Goal: Entertainment & Leisure: Consume media (video, audio)

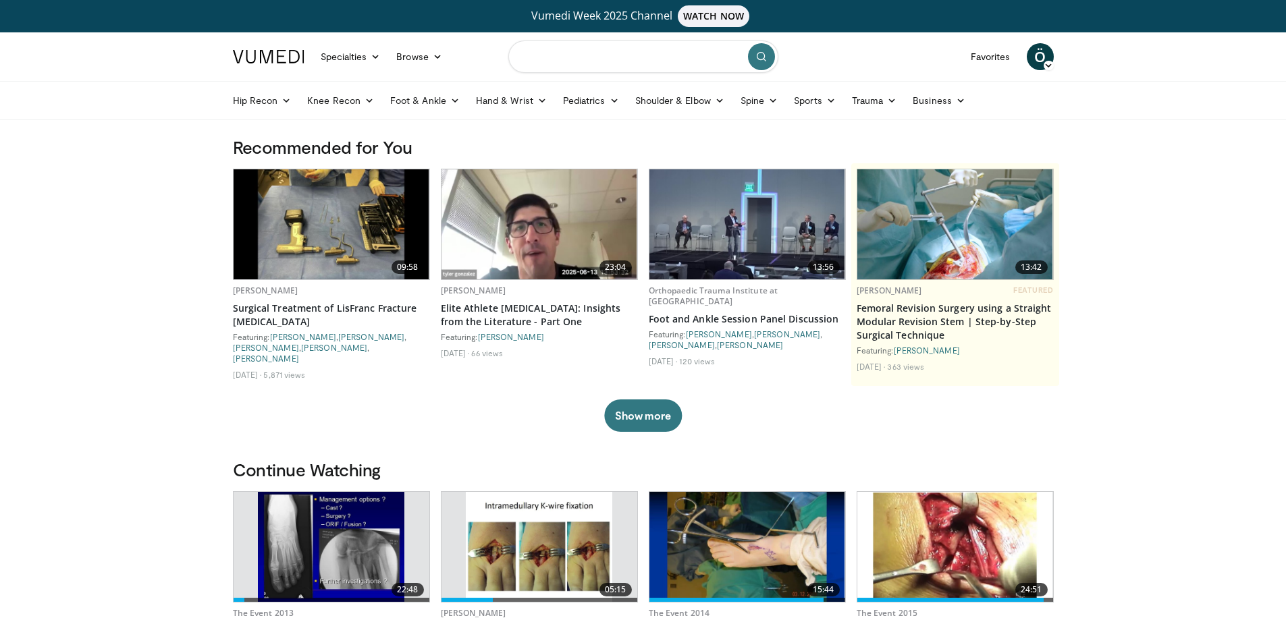
click at [556, 55] on input "Search topics, interventions" at bounding box center [643, 57] width 270 height 32
click at [522, 57] on input "*********" at bounding box center [643, 57] width 270 height 32
type input "**********"
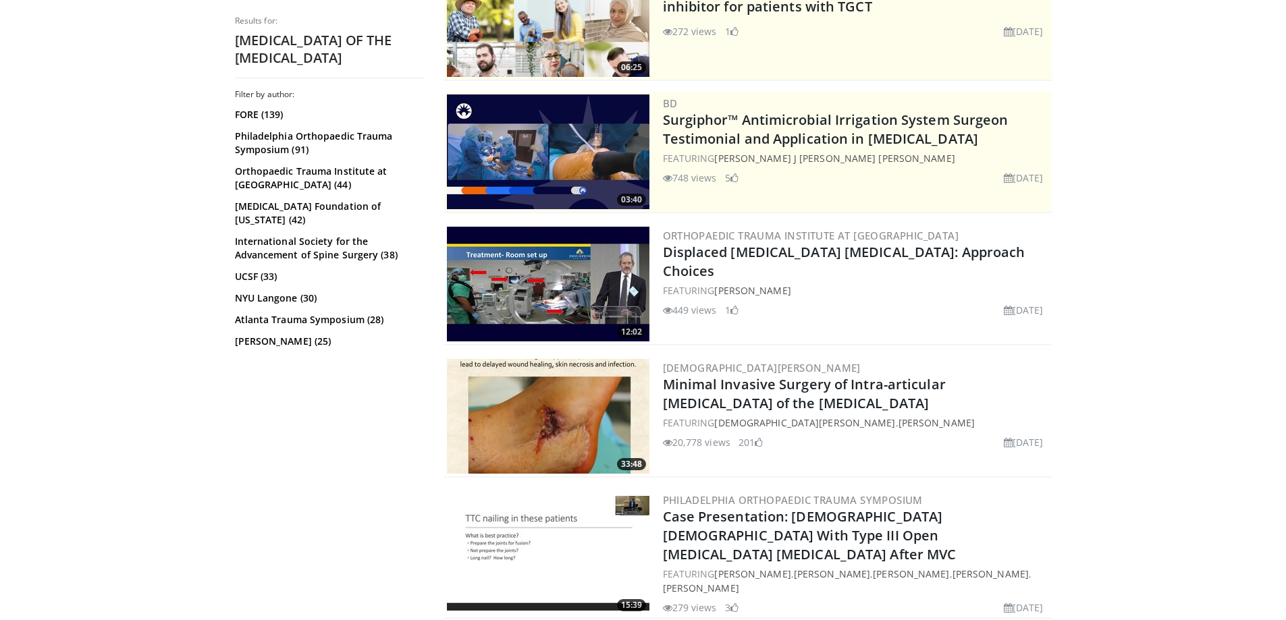
scroll to position [270, 0]
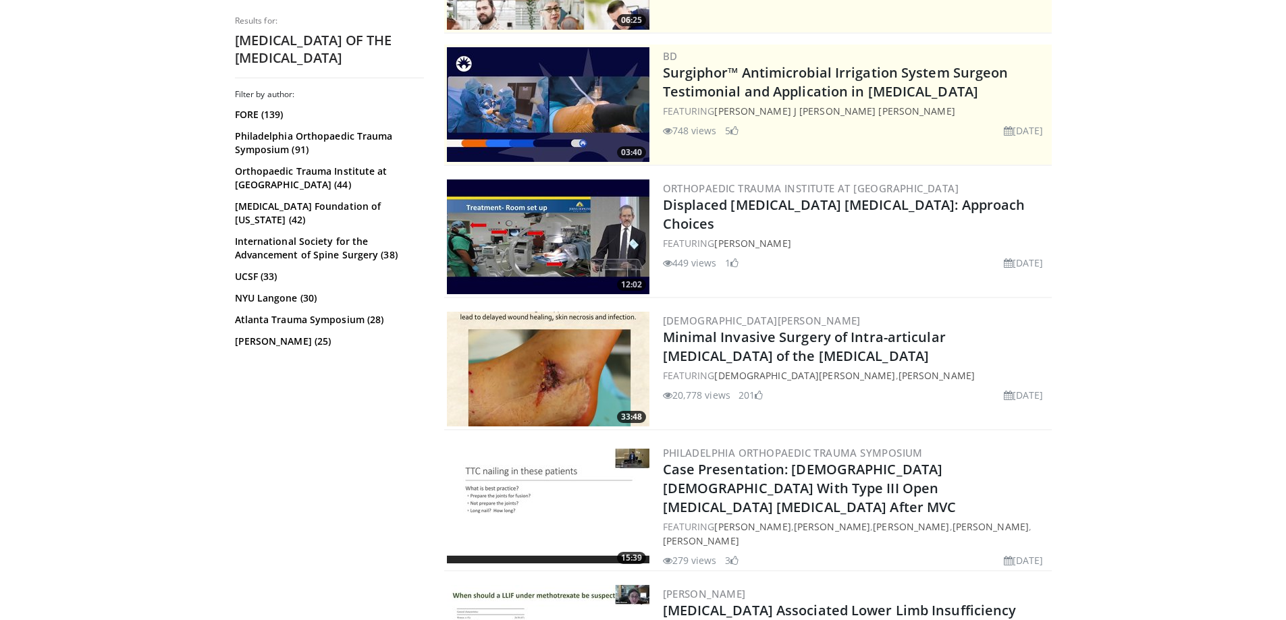
click at [543, 388] on img at bounding box center [548, 369] width 203 height 115
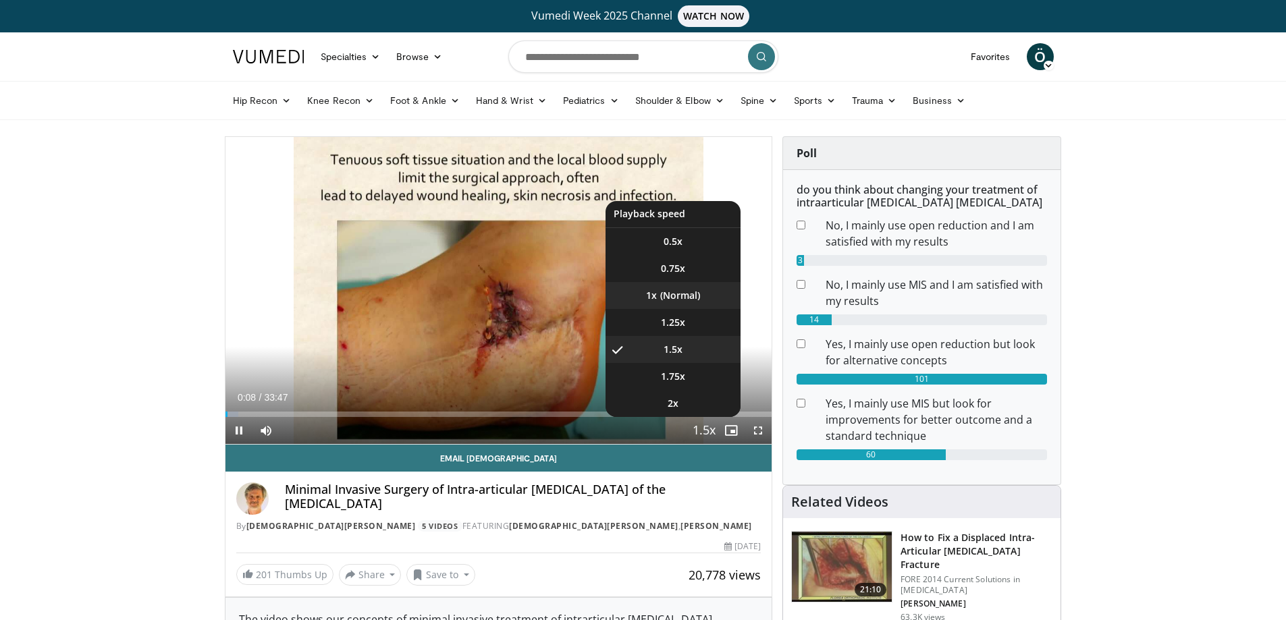
click at [671, 297] on li "1x" at bounding box center [673, 295] width 135 height 27
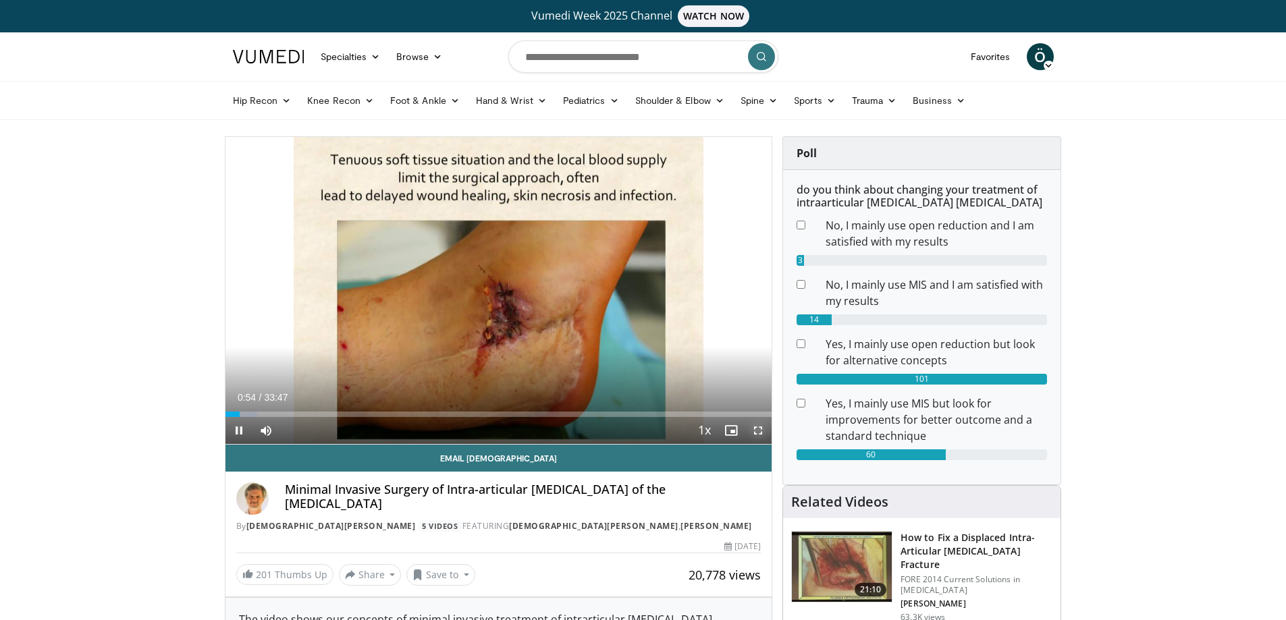
click at [762, 431] on span "Video Player" at bounding box center [758, 430] width 27 height 27
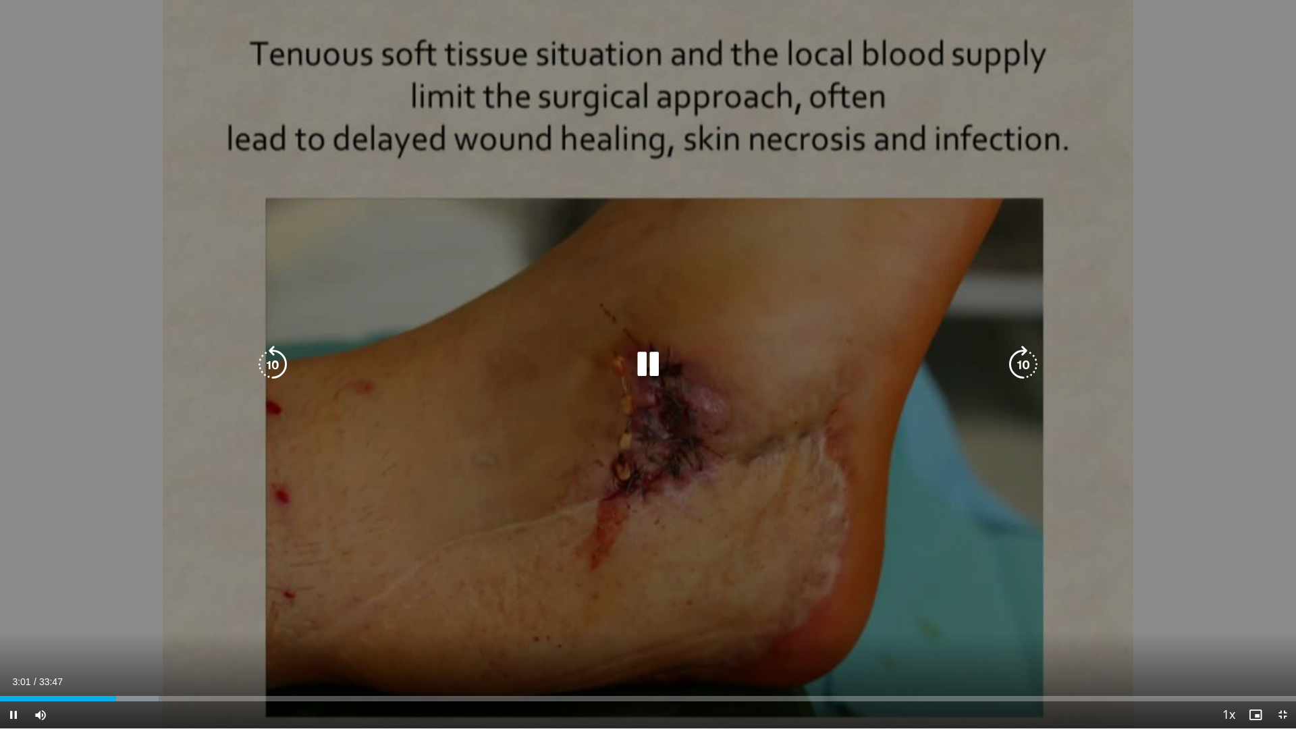
click at [922, 311] on div "10 seconds Tap to unmute" at bounding box center [648, 364] width 1296 height 728
click at [936, 404] on div "10 seconds Tap to unmute" at bounding box center [648, 364] width 1296 height 728
click at [992, 229] on div "10 seconds Tap to unmute" at bounding box center [648, 364] width 1296 height 728
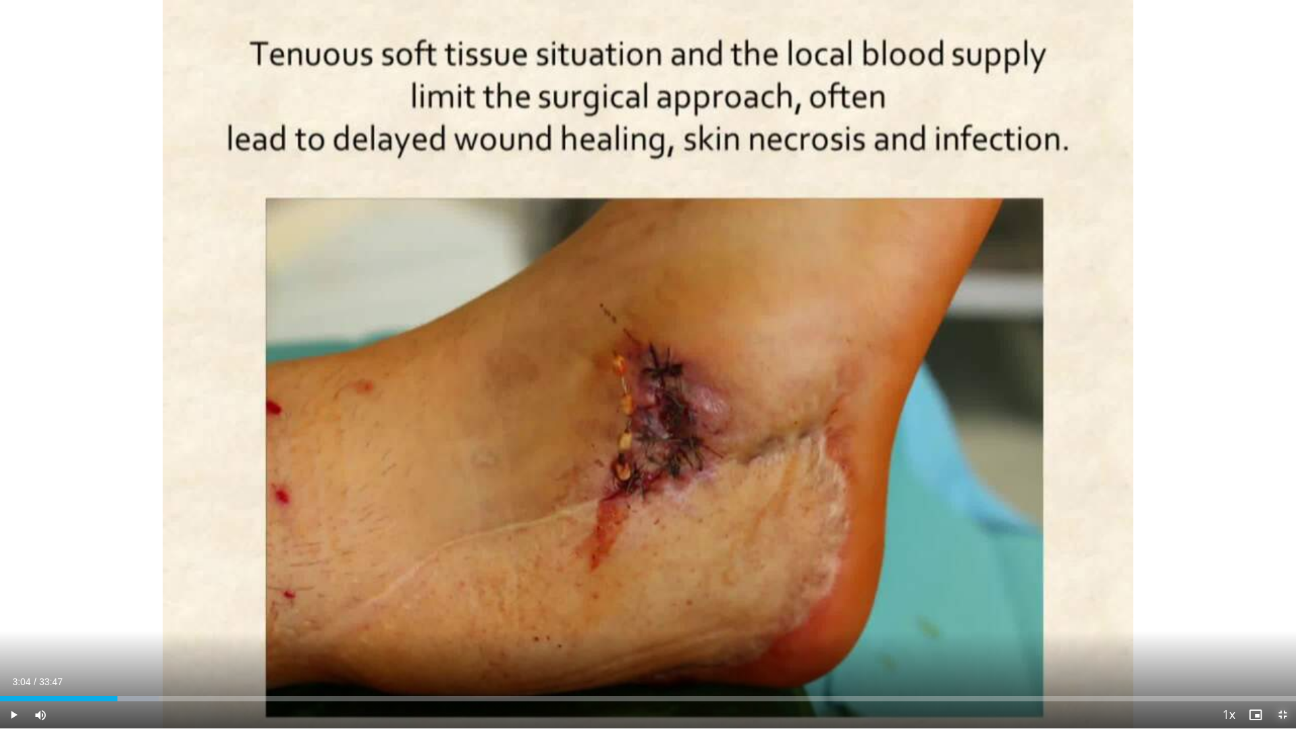
drag, startPoint x: 1285, startPoint y: 718, endPoint x: 1096, endPoint y: 494, distance: 292.7
click at [1285, 620] on span "Video Player" at bounding box center [1282, 714] width 27 height 27
